Goal: Obtain resource: Obtain resource

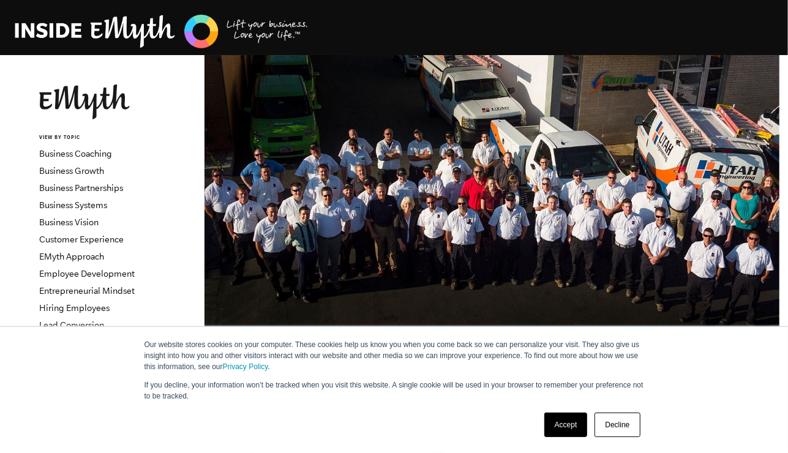
click at [565, 419] on link "Accept" at bounding box center [565, 425] width 43 height 24
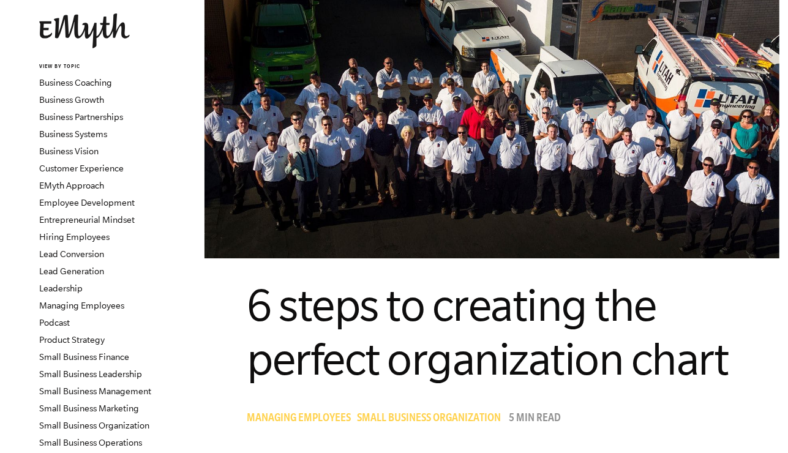
scroll to position [84, 0]
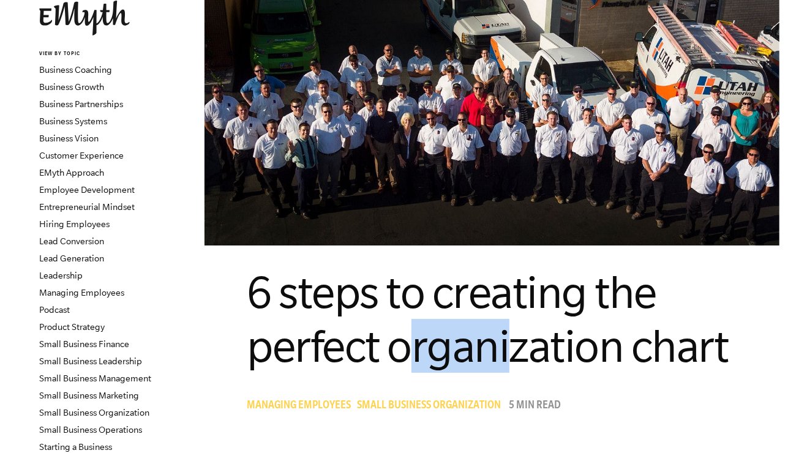
drag, startPoint x: 413, startPoint y: 290, endPoint x: 546, endPoint y: 292, distance: 132.3
click at [531, 290] on span "6 steps to creating the perfect organization chart" at bounding box center [487, 319] width 481 height 104
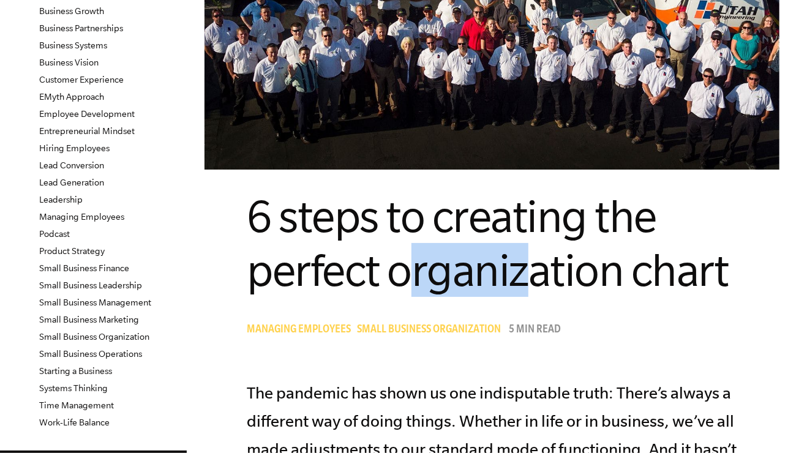
scroll to position [199, 0]
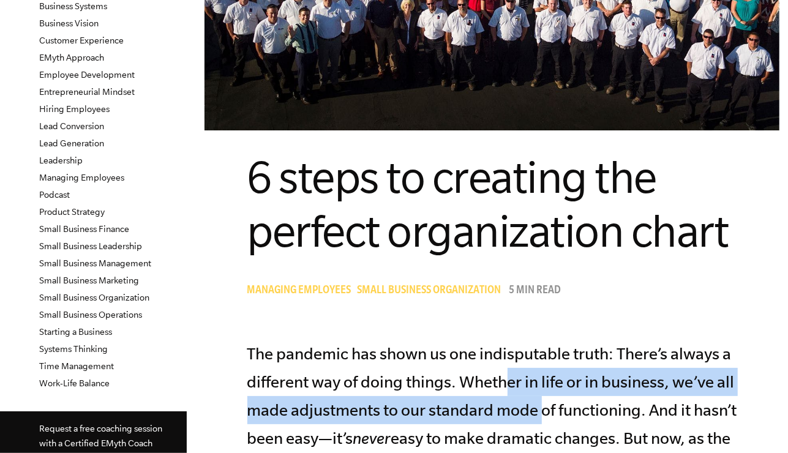
drag, startPoint x: 509, startPoint y: 322, endPoint x: 567, endPoint y: 361, distance: 70.1
click at [565, 359] on p "The pandemic has shown us one indisputable truth: There’s always a different wa…" at bounding box center [492, 453] width 490 height 226
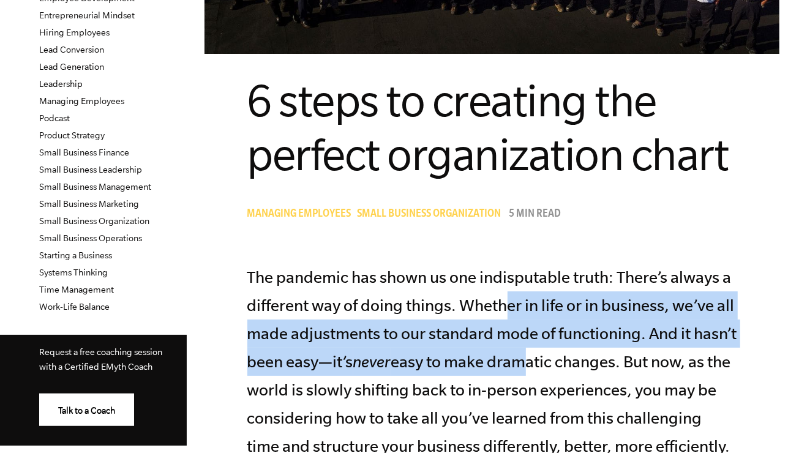
scroll to position [284, 0]
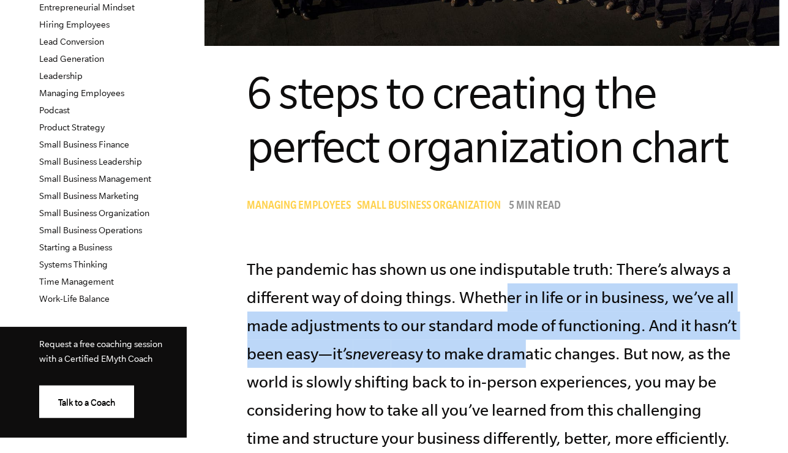
drag, startPoint x: 498, startPoint y: 394, endPoint x: 562, endPoint y: 431, distance: 73.5
click at [562, 431] on p "The pandemic has shown us one indisputable truth: There’s always a different wa…" at bounding box center [492, 368] width 490 height 226
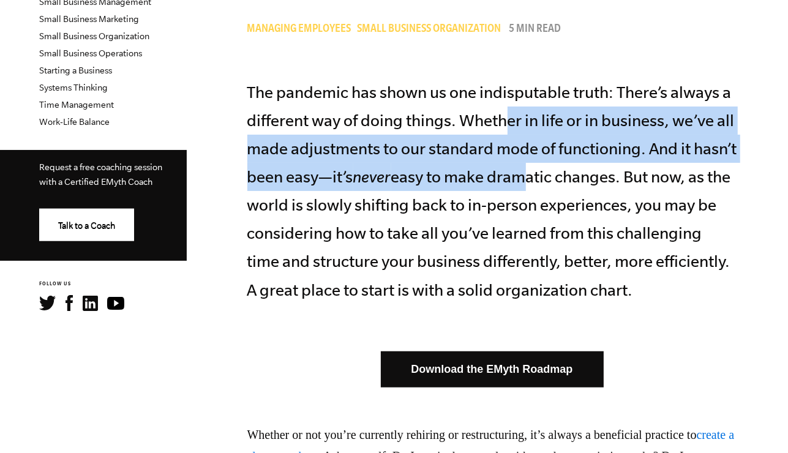
scroll to position [565, 0]
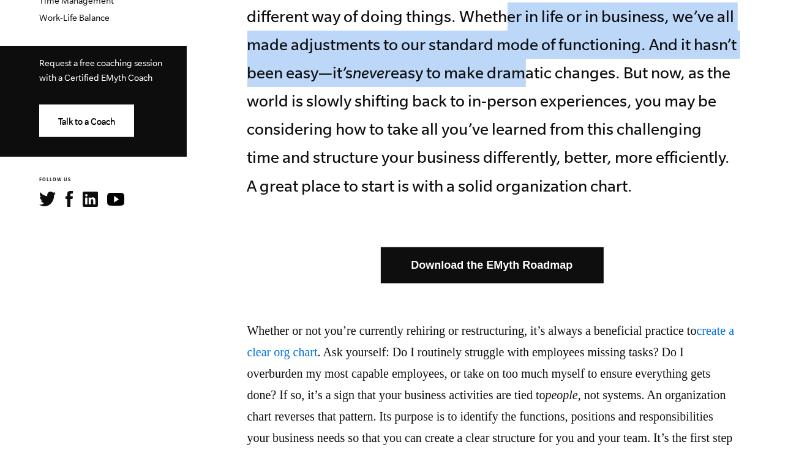
click at [530, 247] on link "Download the EMyth Roadmap" at bounding box center [492, 265] width 223 height 36
